Goal: Information Seeking & Learning: Learn about a topic

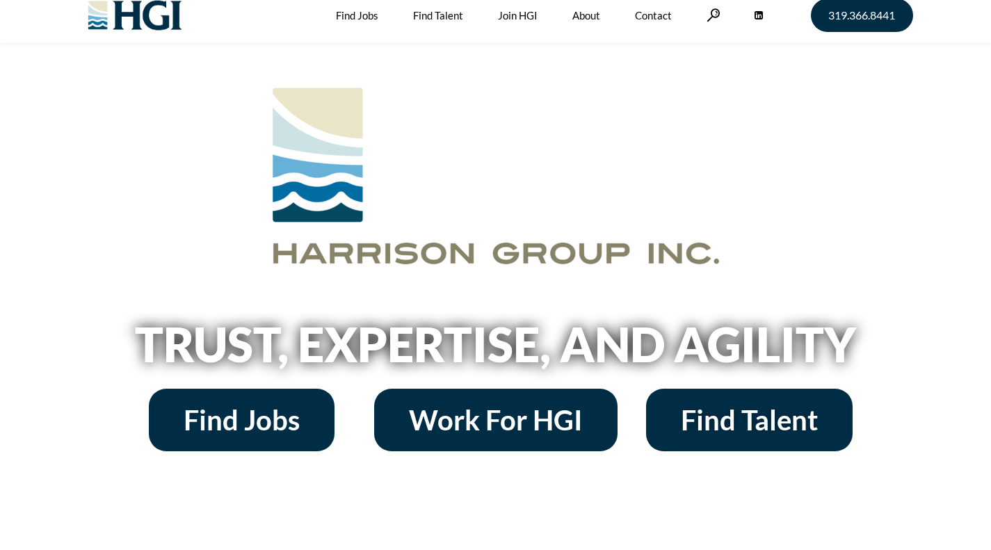
scroll to position [1, 0]
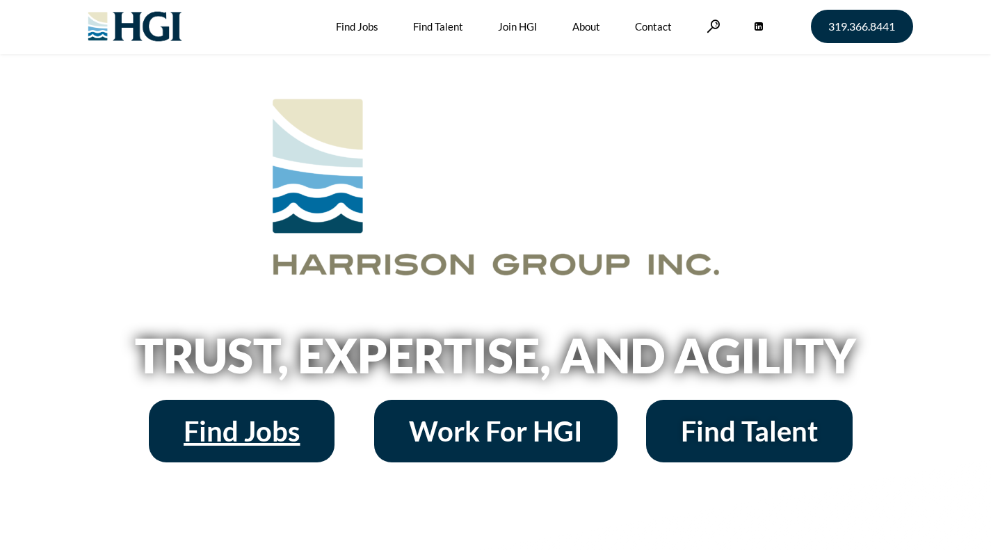
click at [266, 412] on link "Find Jobs" at bounding box center [242, 431] width 186 height 63
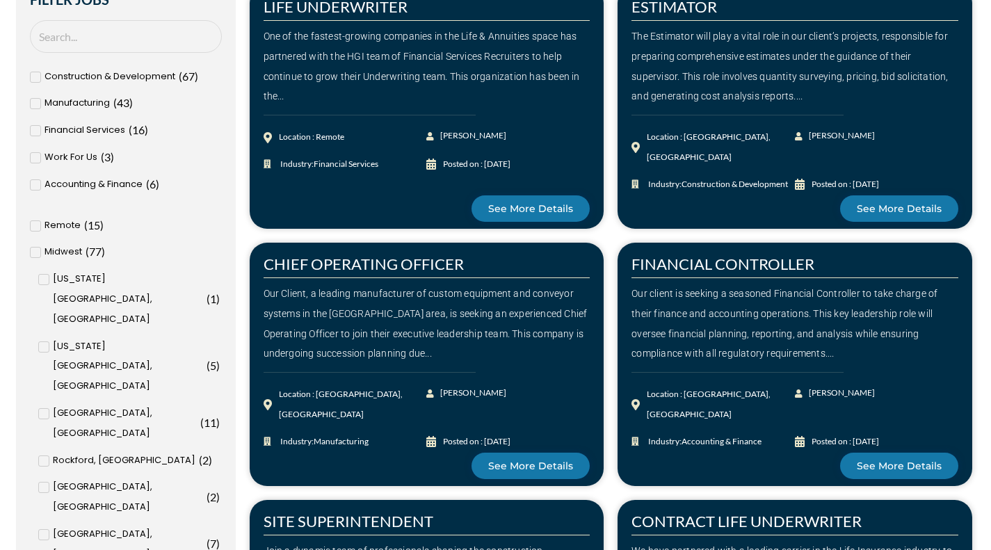
scroll to position [464, 0]
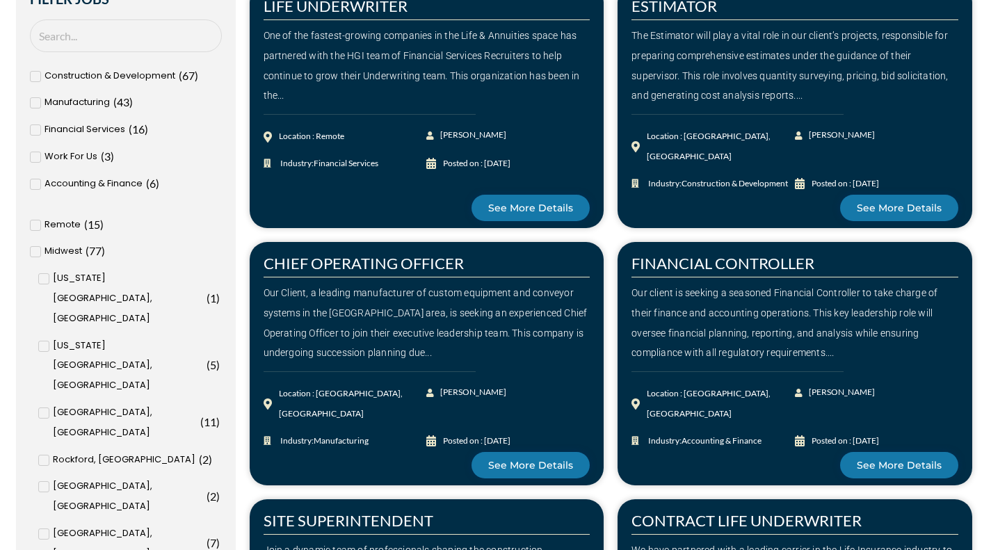
click at [84, 95] on span "Manufacturing" at bounding box center [76, 102] width 65 height 20
click at [0, 0] on input "Manufacturing ( 43 )" at bounding box center [0, 0] width 0 height 0
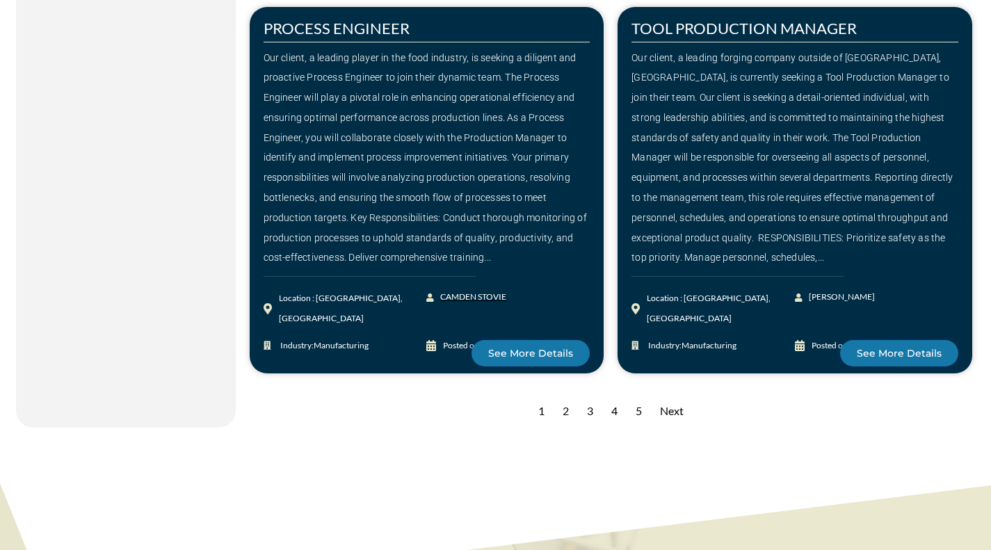
scroll to position [1985, 0]
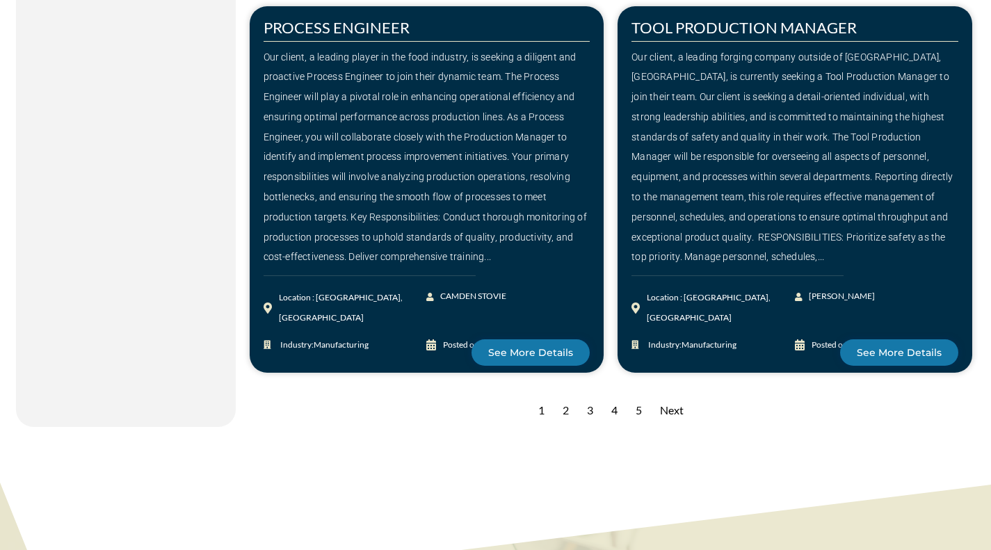
click at [688, 393] on div "Next" at bounding box center [672, 410] width 38 height 34
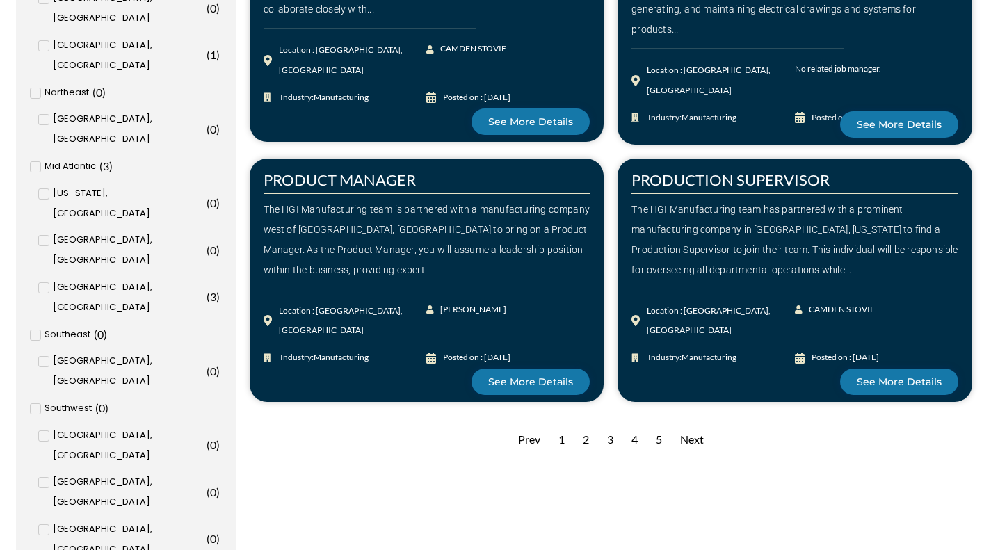
scroll to position [1374, 0]
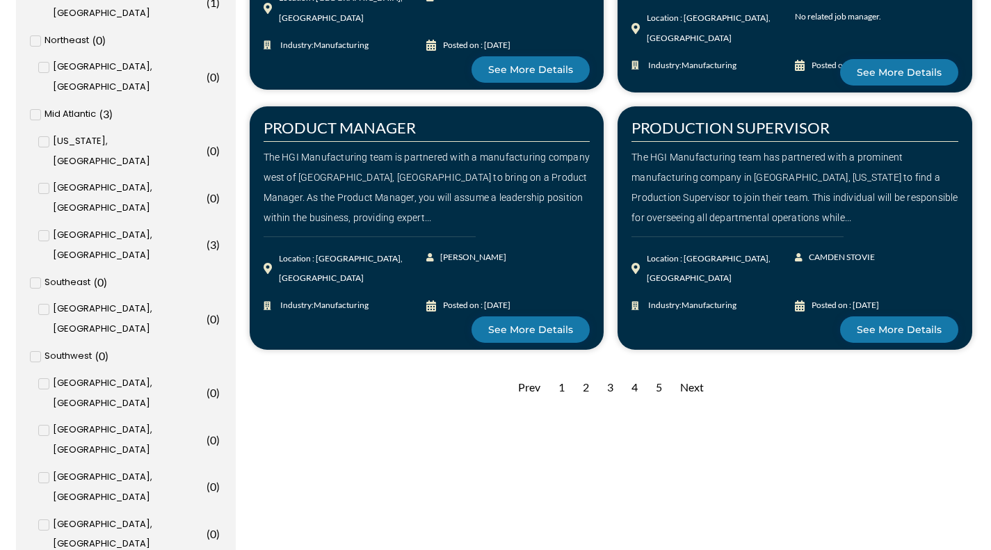
click at [690, 386] on div "Next" at bounding box center [692, 388] width 38 height 34
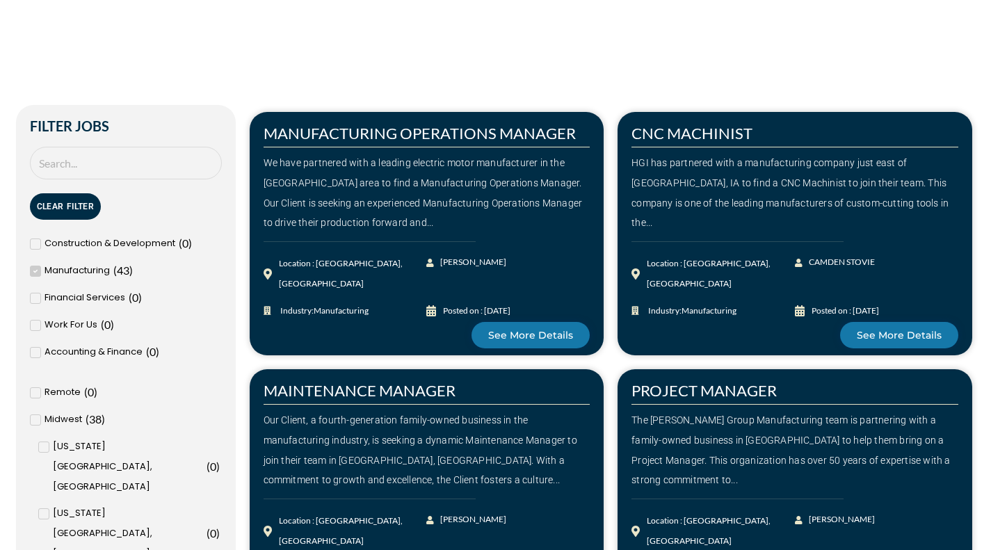
scroll to position [338, 0]
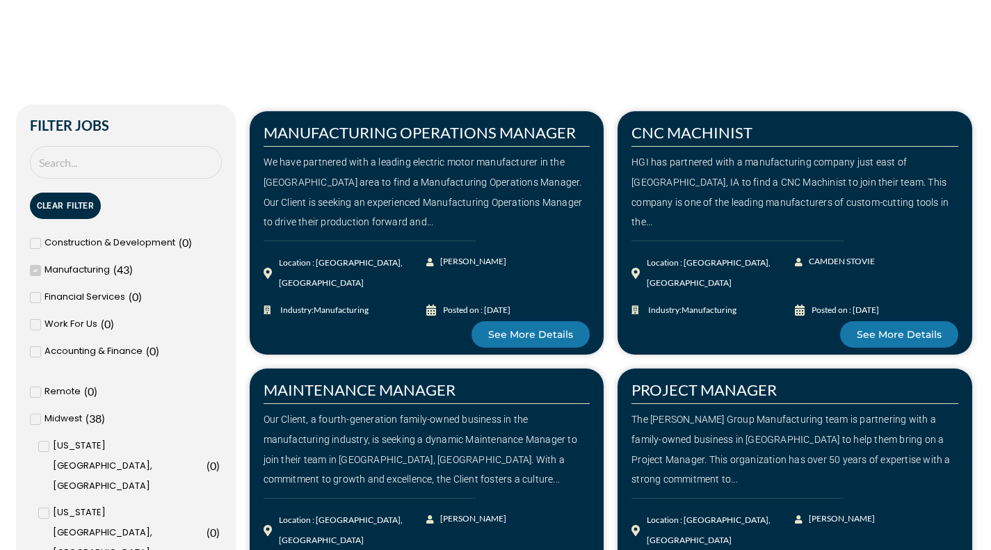
click at [38, 267] on span at bounding box center [35, 270] width 11 height 11
click at [0, 0] on input "Manufacturing ( 43 )" at bounding box center [0, 0] width 0 height 0
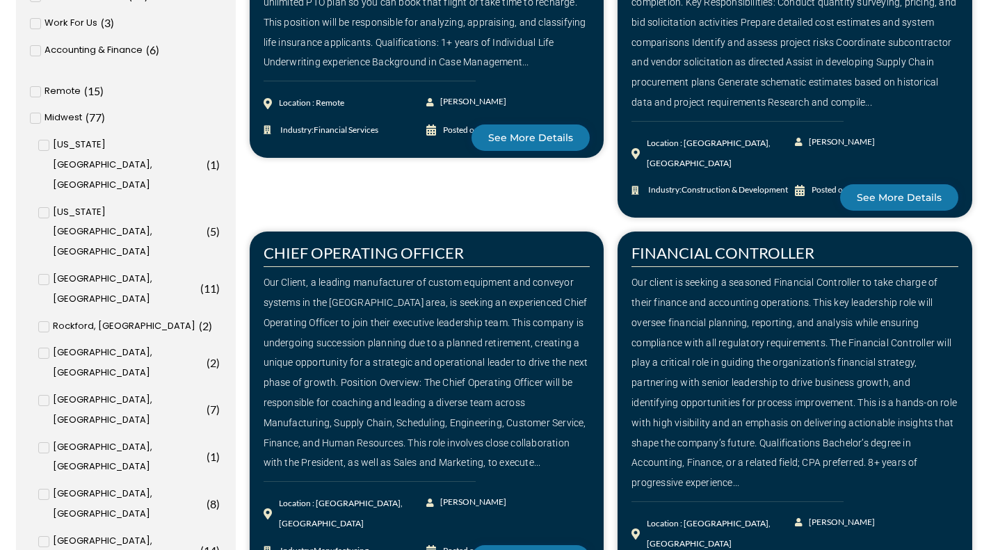
scroll to position [600, 0]
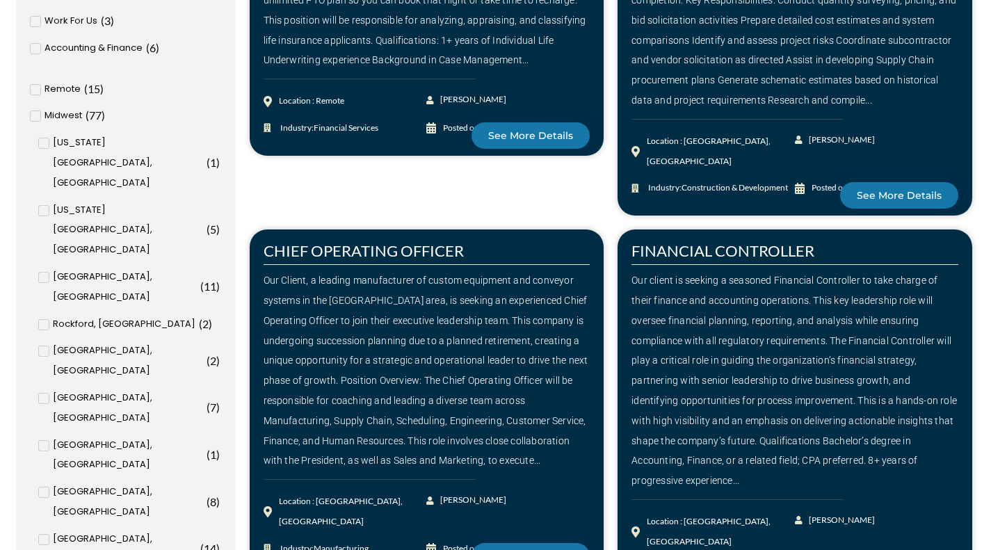
click at [75, 139] on span "[US_STATE][GEOGRAPHIC_DATA], [GEOGRAPHIC_DATA]" at bounding box center [128, 163] width 150 height 60
click at [0, 0] on input "[US_STATE][GEOGRAPHIC_DATA], [GEOGRAPHIC_DATA] ( 1 )" at bounding box center [0, 0] width 0 height 0
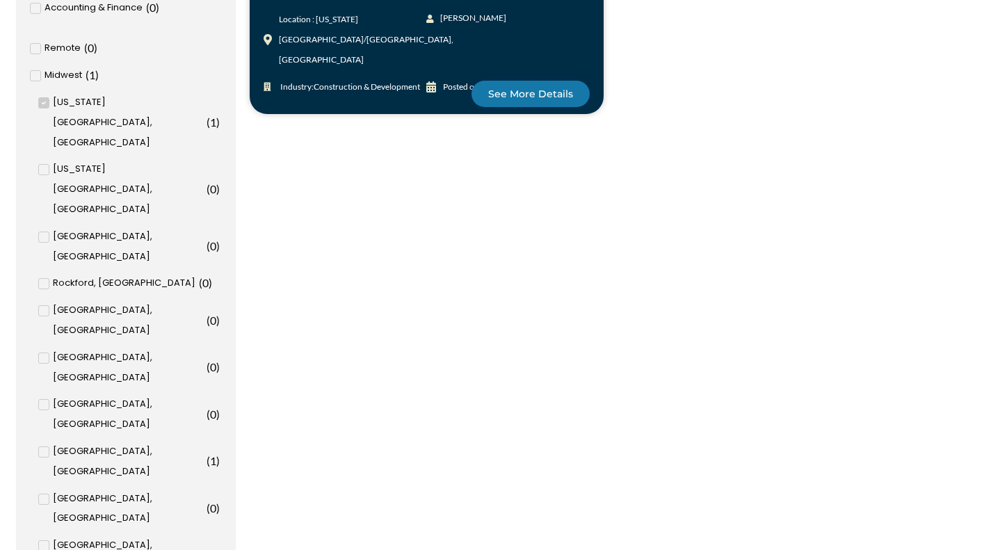
scroll to position [690, 0]
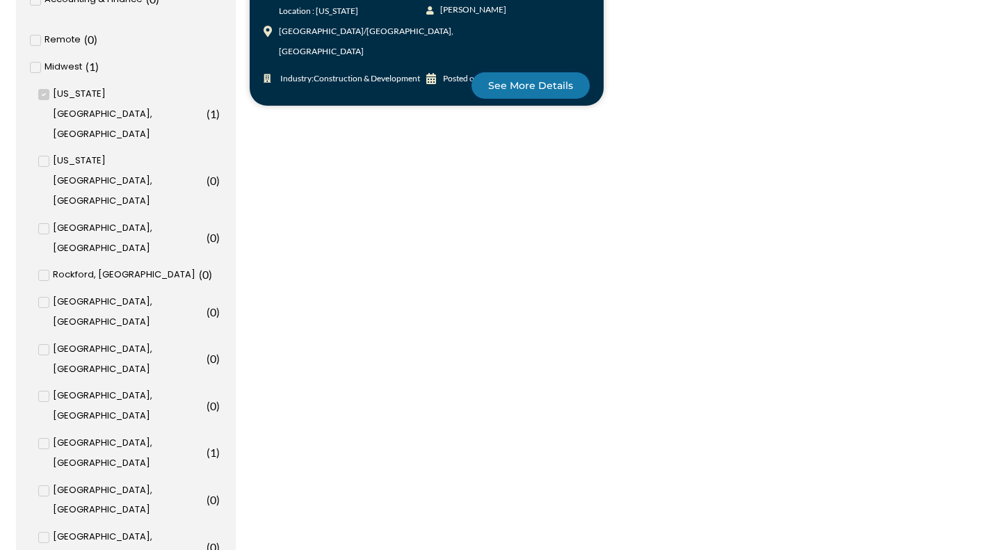
click at [91, 433] on span "[GEOGRAPHIC_DATA], [GEOGRAPHIC_DATA]" at bounding box center [128, 453] width 150 height 40
click at [0, 0] on input "[GEOGRAPHIC_DATA], [GEOGRAPHIC_DATA] ( 1 )" at bounding box center [0, 0] width 0 height 0
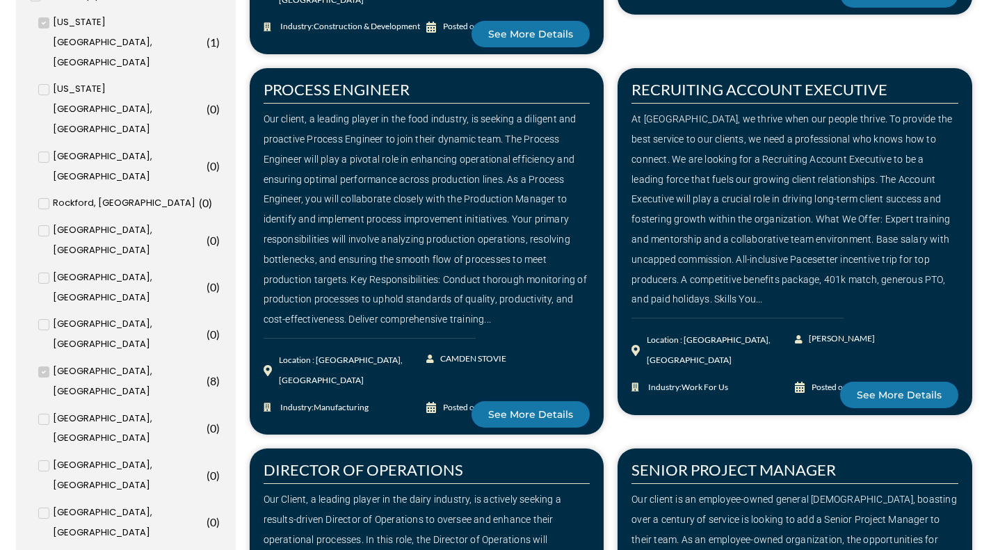
scroll to position [762, 0]
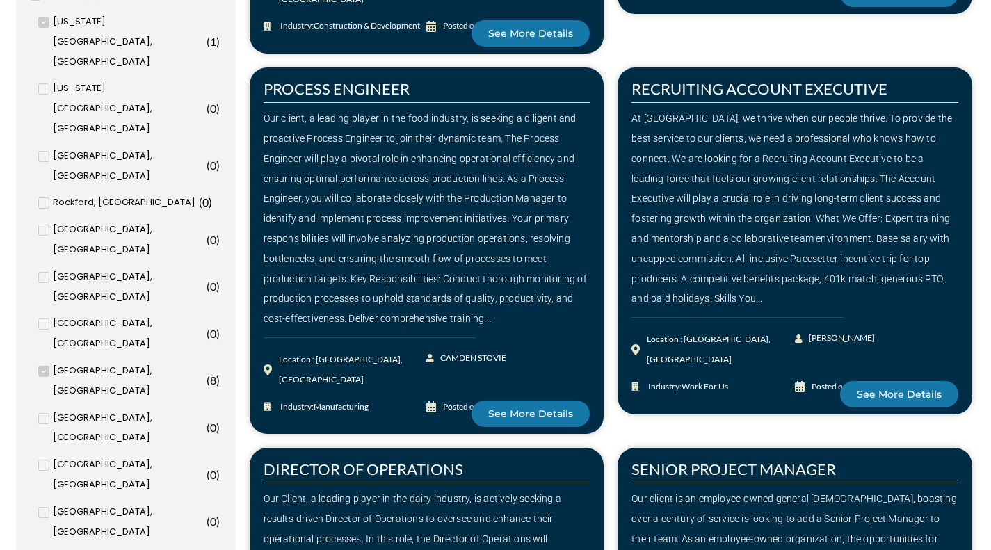
click at [111, 455] on span "[GEOGRAPHIC_DATA], [GEOGRAPHIC_DATA]" at bounding box center [128, 475] width 150 height 40
click at [0, 0] on input "Des Moines, [GEOGRAPHIC_DATA] ( 0 )" at bounding box center [0, 0] width 0 height 0
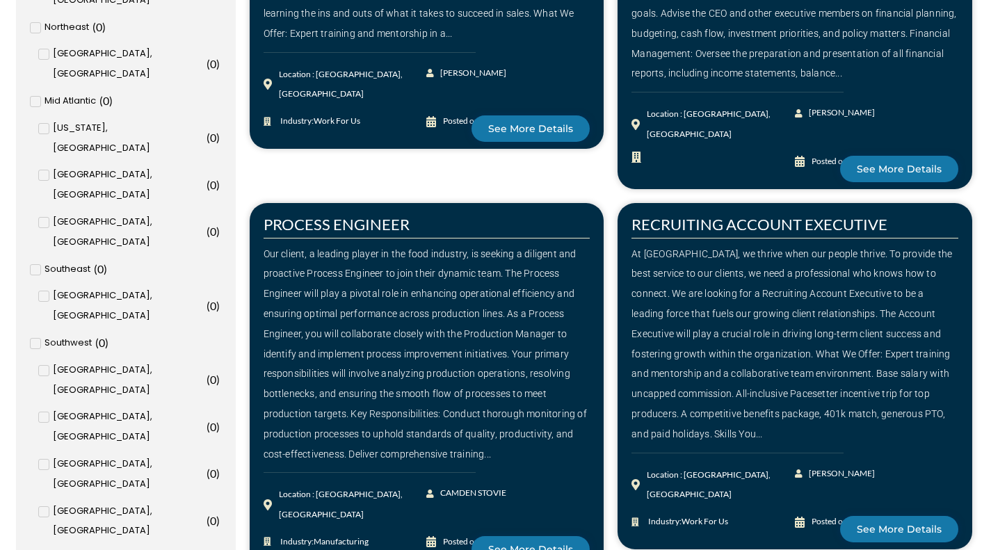
scroll to position [1389, 0]
